Goal: Information Seeking & Learning: Learn about a topic

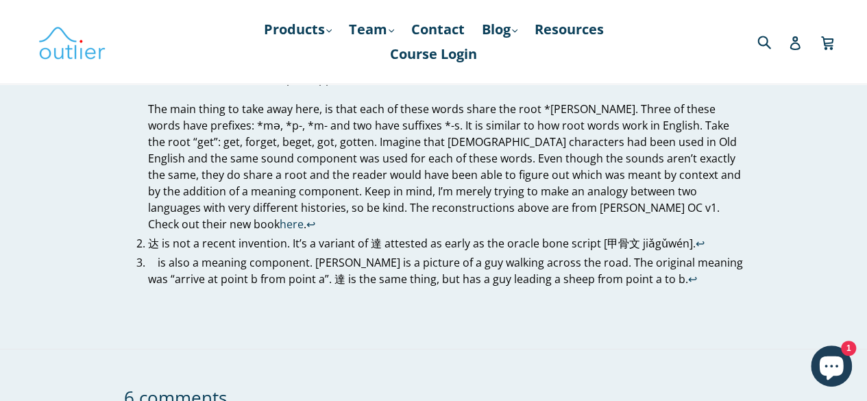
scroll to position [4226, 0]
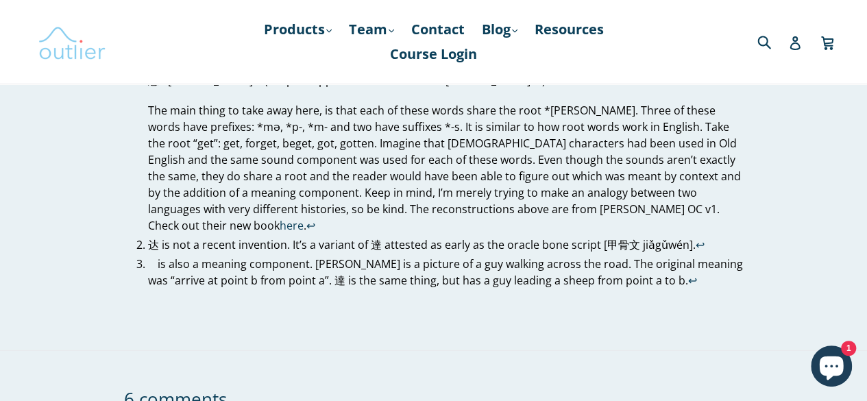
click at [78, 56] on img at bounding box center [72, 42] width 69 height 40
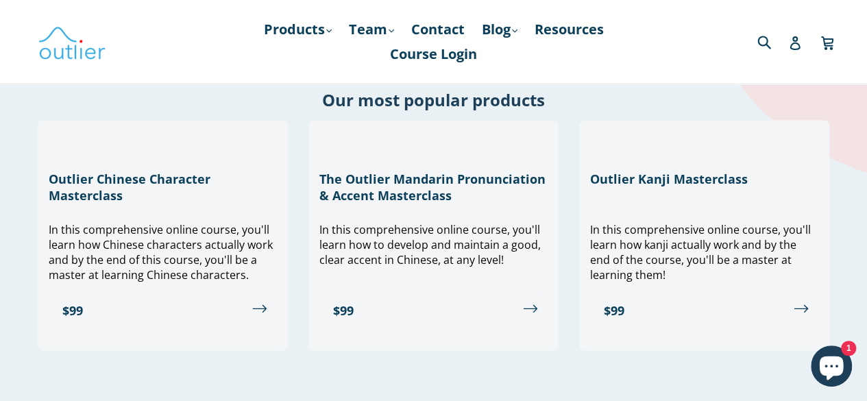
scroll to position [634, 0]
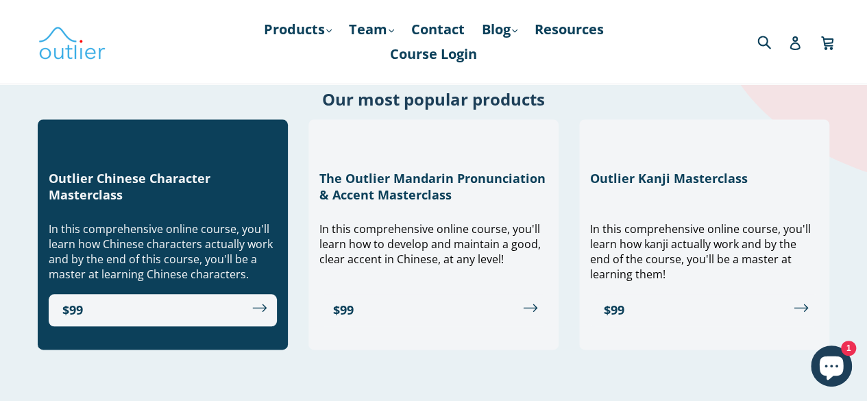
click at [227, 237] on span "In this comprehensive online course, you'll learn how Chinese characters actual…" at bounding box center [161, 251] width 224 height 60
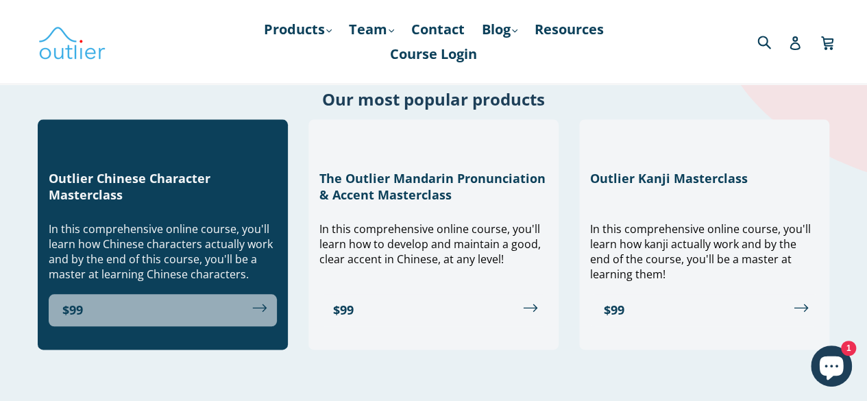
click at [234, 318] on link "$99" at bounding box center [163, 310] width 228 height 32
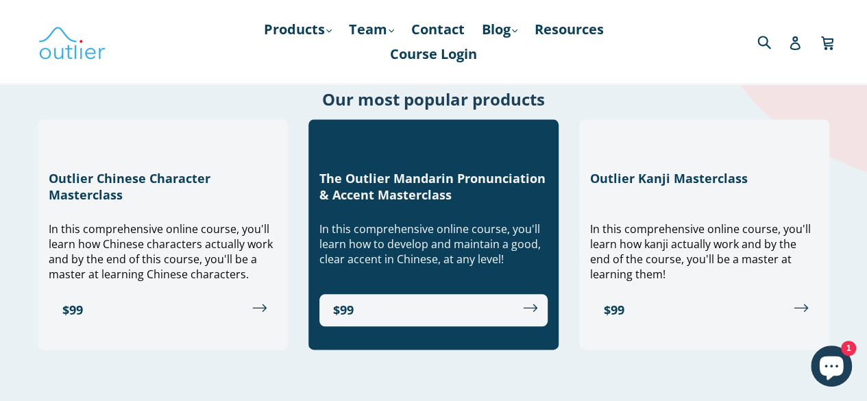
click at [368, 187] on h3 "The Outlier Mandarin Pronunciation & Accent Masterclass" at bounding box center [434, 186] width 228 height 33
click at [365, 263] on span "In this comprehensive online course, you'll learn how to develop and maintain a…" at bounding box center [430, 243] width 221 height 45
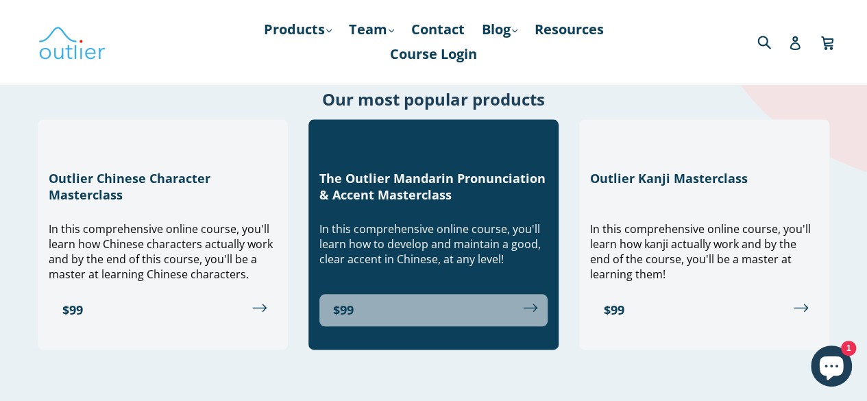
click at [385, 311] on link "$99" at bounding box center [434, 310] width 228 height 32
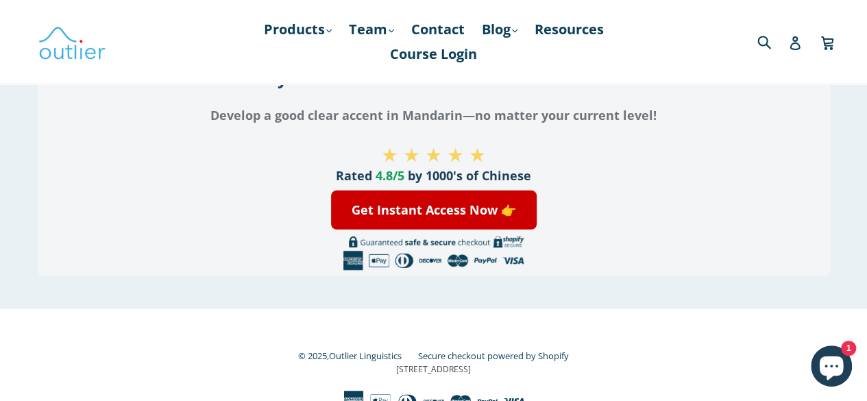
scroll to position [2002, 0]
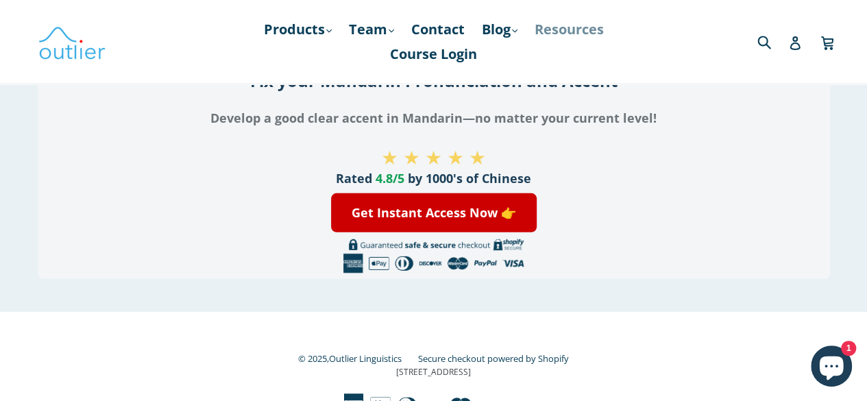
click at [560, 24] on link "Resources" at bounding box center [569, 29] width 83 height 25
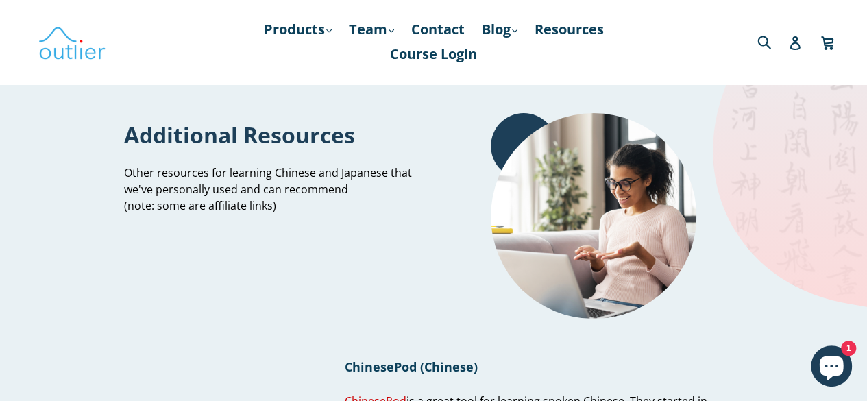
drag, startPoint x: 451, startPoint y: 240, endPoint x: 400, endPoint y: 186, distance: 74.7
click at [400, 186] on p "Other resources for learning Chinese and Japanese that we've personally used an…" at bounding box center [274, 189] width 300 height 49
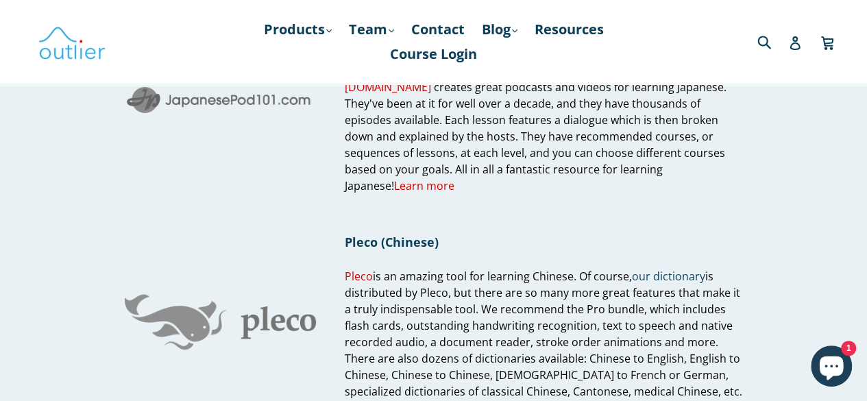
scroll to position [798, 0]
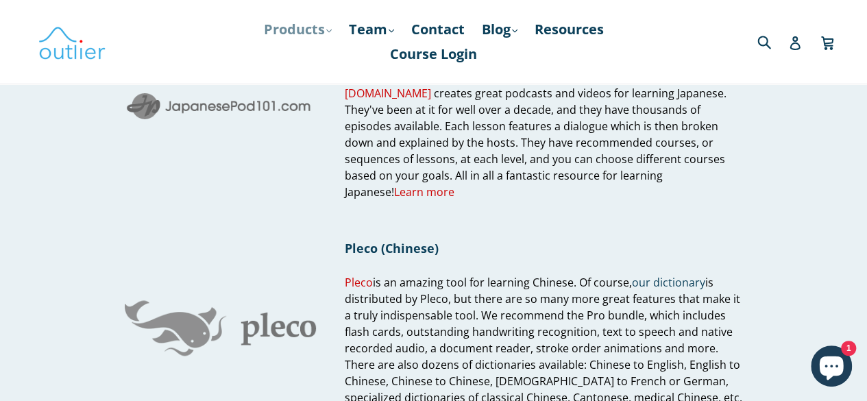
click at [313, 25] on link "Products .cls-1{fill:#231f20} expand" at bounding box center [298, 29] width 82 height 25
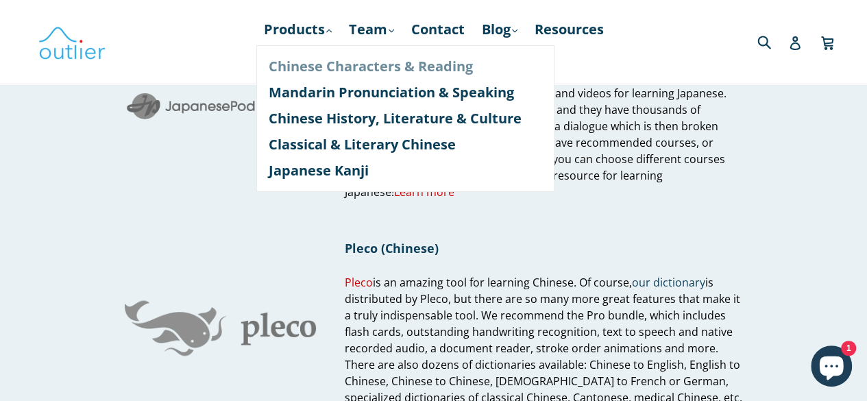
click at [287, 62] on link "Chinese Characters & Reading" at bounding box center [406, 66] width 274 height 26
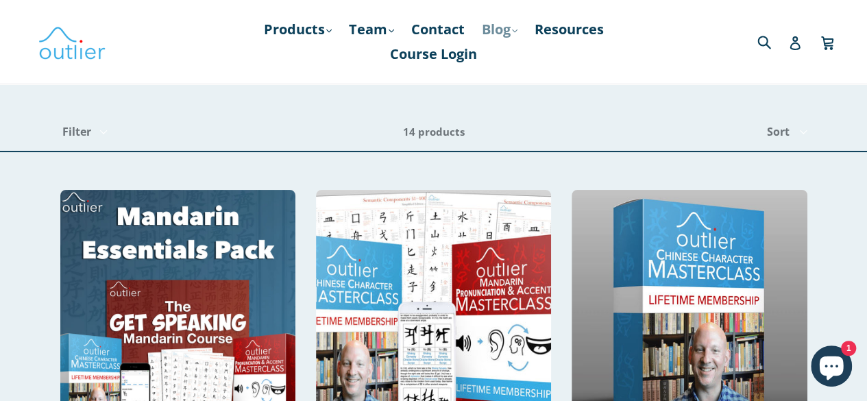
click at [507, 36] on link "Blog .cls-1{fill:#231f20} expand" at bounding box center [499, 29] width 49 height 25
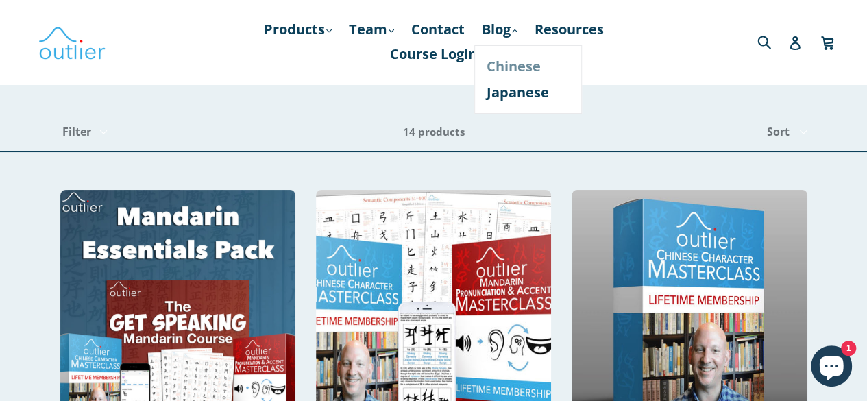
click at [505, 69] on link "Chinese" at bounding box center [528, 66] width 83 height 26
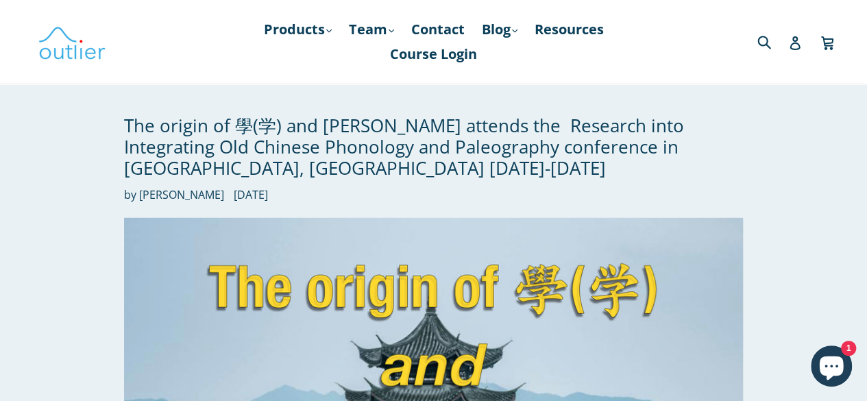
scroll to position [1792, 0]
